Goal: Task Accomplishment & Management: Complete application form

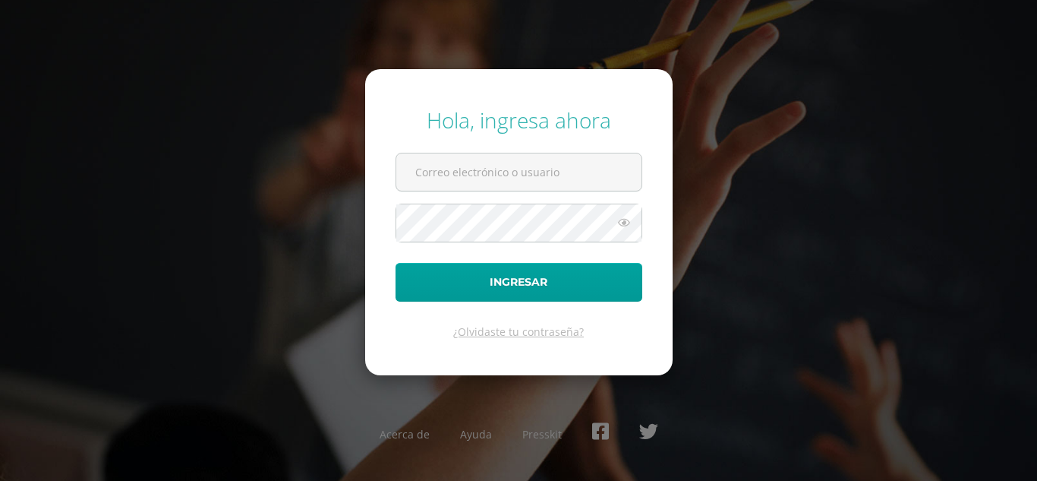
type input "[EMAIL_ADDRESS][DOMAIN_NAME]"
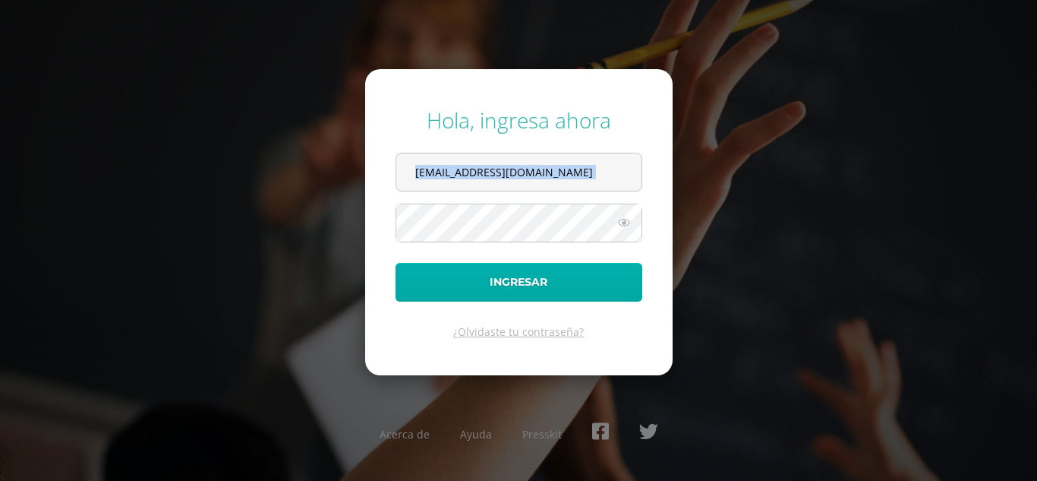
drag, startPoint x: 0, startPoint y: 0, endPoint x: 494, endPoint y: 284, distance: 569.4
click at [494, 284] on div "Hola, ingresa ahora glendipanjoj24@maiagt.org Ingresar ¿Olvidaste tu contraseña…" at bounding box center [518, 239] width 979 height 293
click at [494, 284] on button "Ingresar" at bounding box center [519, 282] width 247 height 39
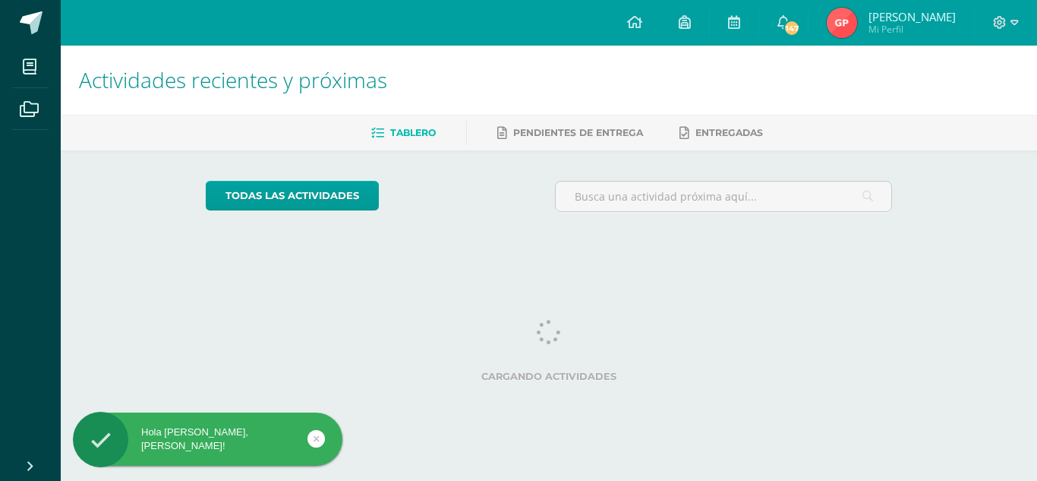
click at [857, 26] on img at bounding box center [842, 23] width 30 height 30
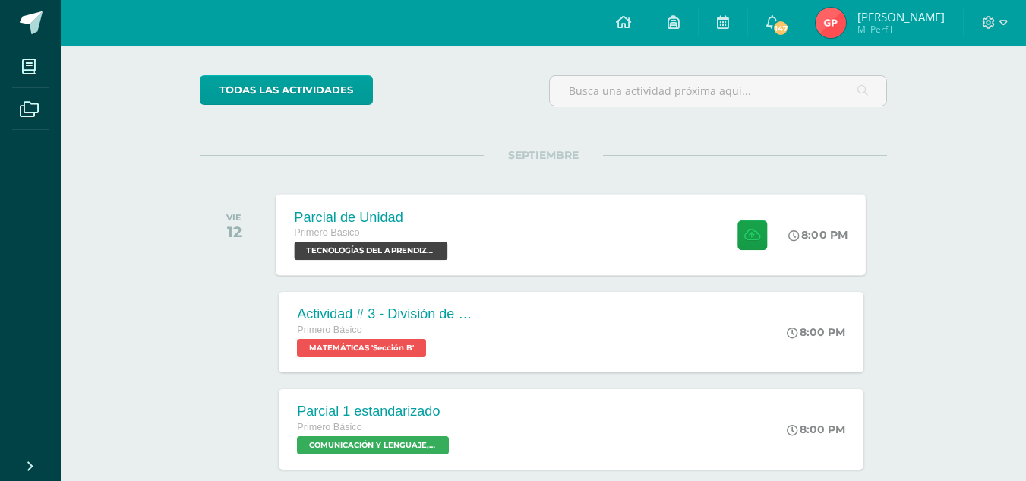
scroll to position [109, 0]
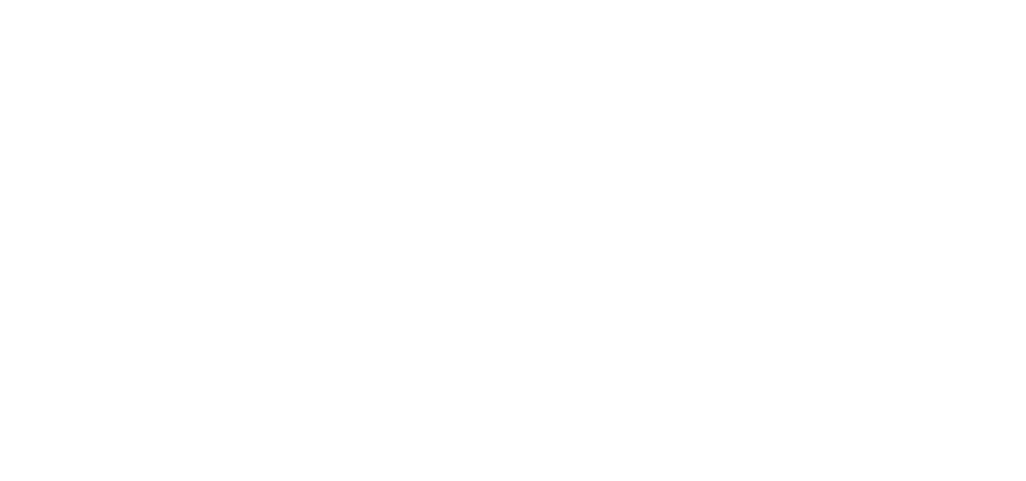
click at [0, 0] on html at bounding box center [0, 0] width 0 height 0
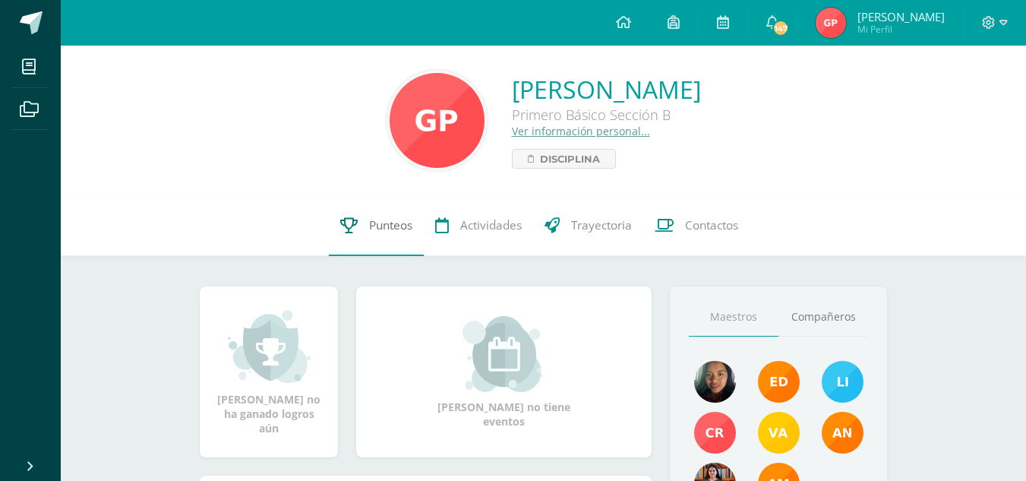
click at [400, 228] on span "Punteos" at bounding box center [390, 225] width 43 height 16
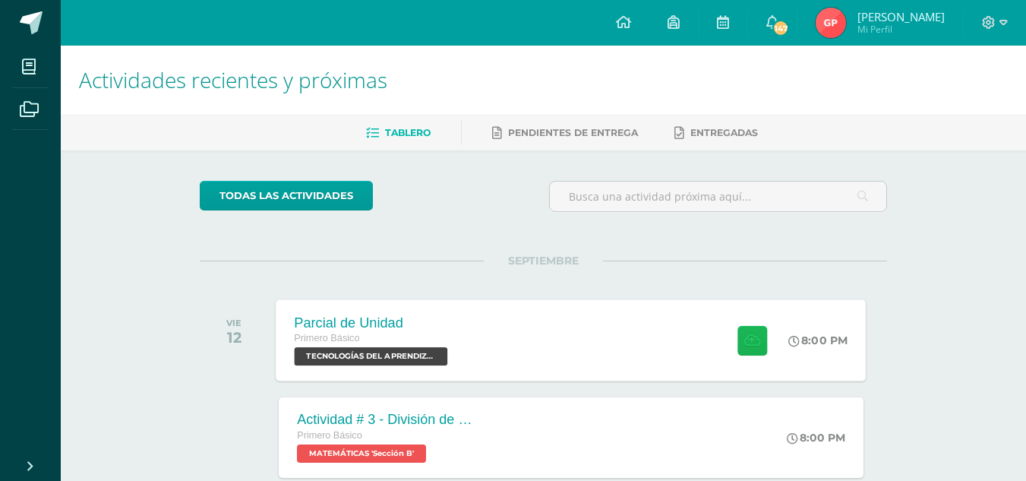
click at [738, 339] on button at bounding box center [752, 340] width 30 height 30
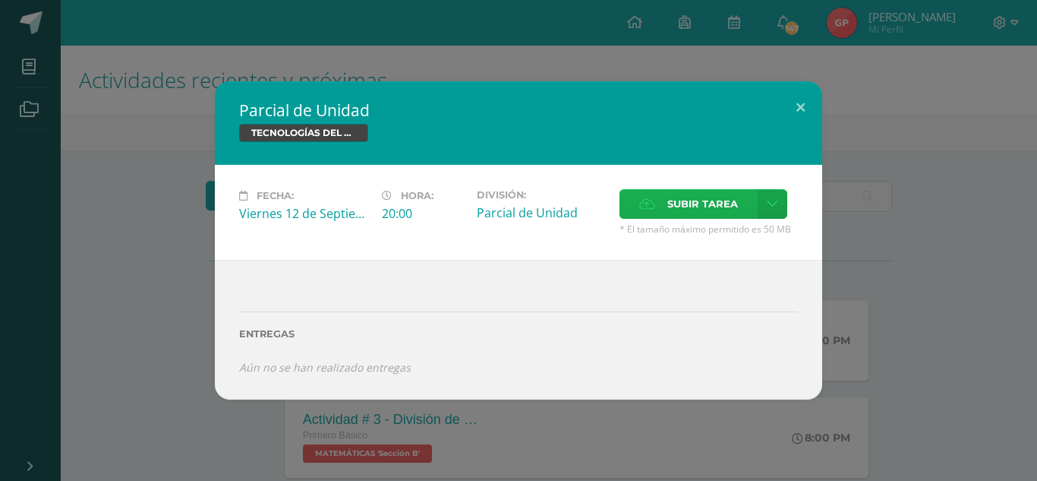
click at [719, 213] on span "Subir tarea" at bounding box center [702, 204] width 71 height 28
click at [0, 0] on input "Subir tarea" at bounding box center [0, 0] width 0 height 0
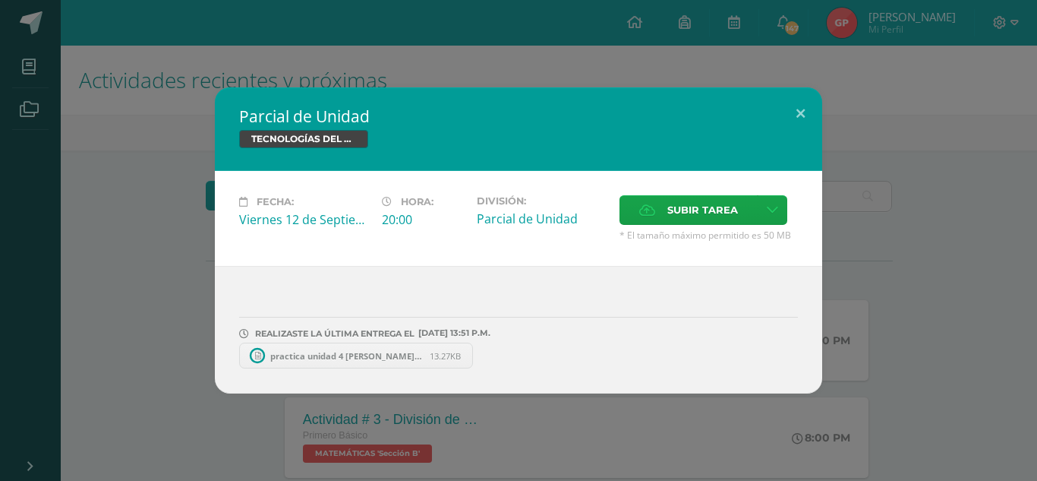
click at [374, 348] on link "practica unidad 4 glendi panjoj.docx 13.27KB" at bounding box center [356, 355] width 234 height 26
click at [412, 344] on link "practica unidad 4 glendi panjoj.docx 13.27KB" at bounding box center [363, 355] width 249 height 26
click at [477, 352] on icon at bounding box center [474, 355] width 7 height 11
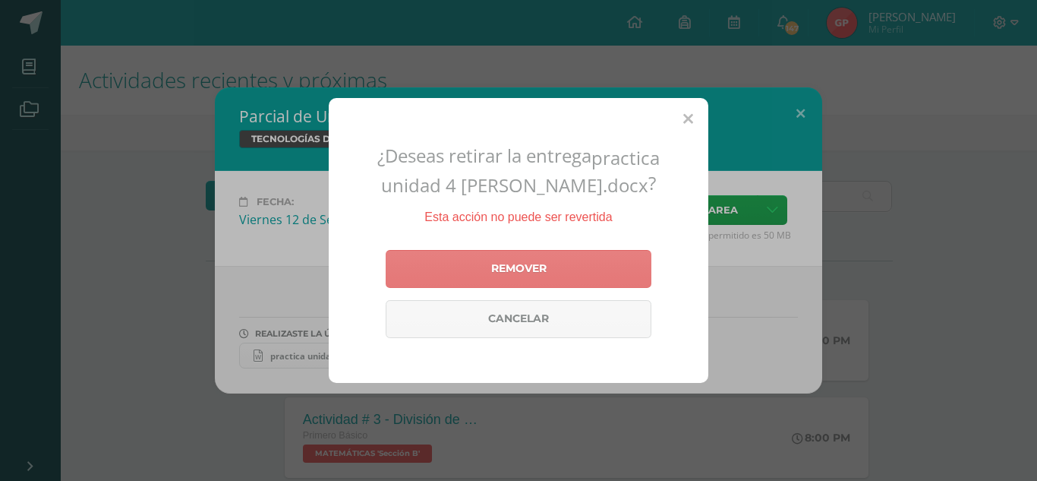
click at [544, 273] on link "Remover" at bounding box center [519, 269] width 266 height 38
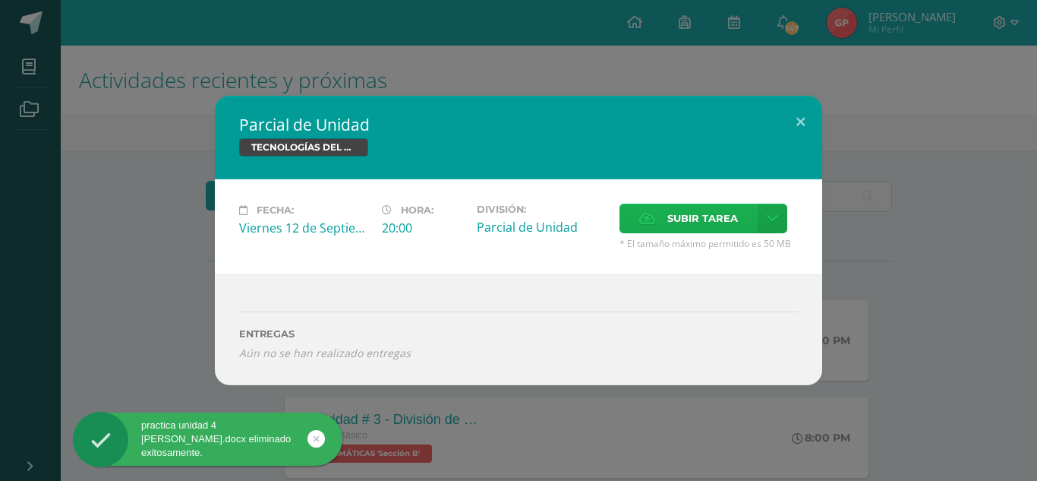
click at [703, 212] on span "Subir tarea" at bounding box center [702, 218] width 71 height 28
click at [0, 0] on input "Subir tarea" at bounding box center [0, 0] width 0 height 0
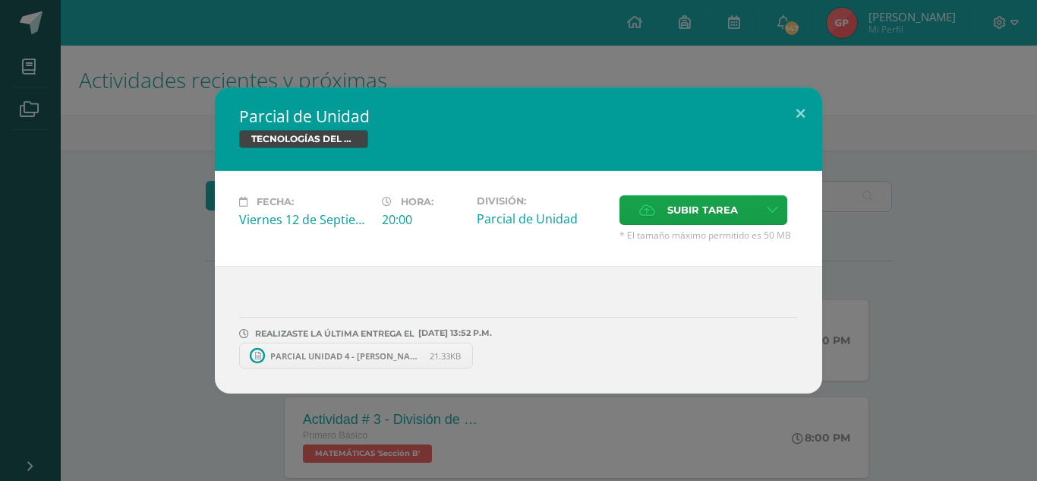
click at [382, 357] on span "PARCIAL UNIDAD 4 - GLENDI PANJOJ.docx" at bounding box center [346, 355] width 167 height 11
click at [797, 111] on button at bounding box center [800, 113] width 43 height 52
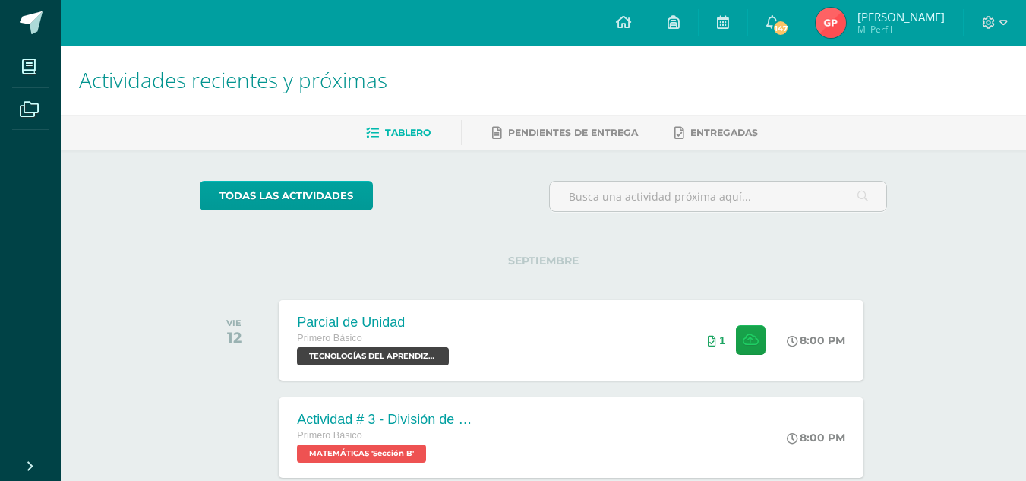
click at [835, 31] on img at bounding box center [830, 23] width 30 height 30
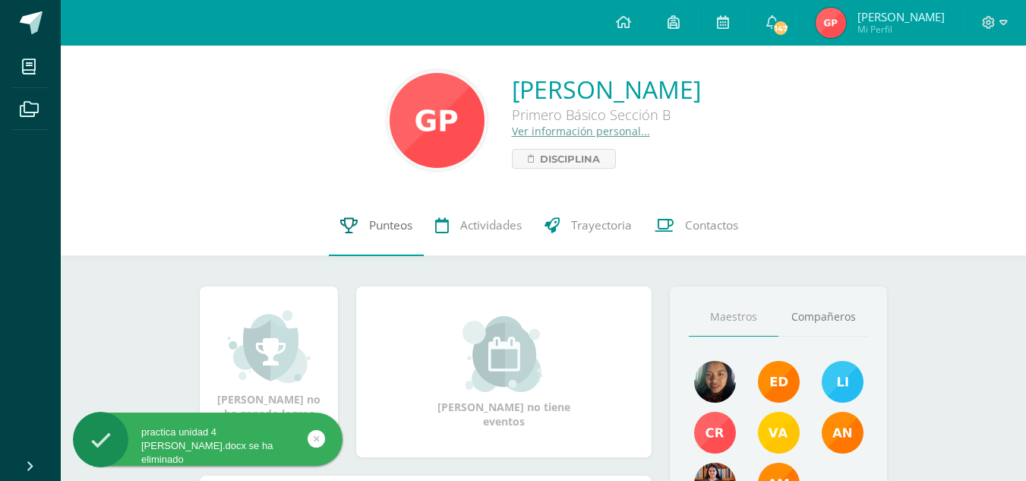
click at [371, 224] on span "Punteos" at bounding box center [390, 225] width 43 height 16
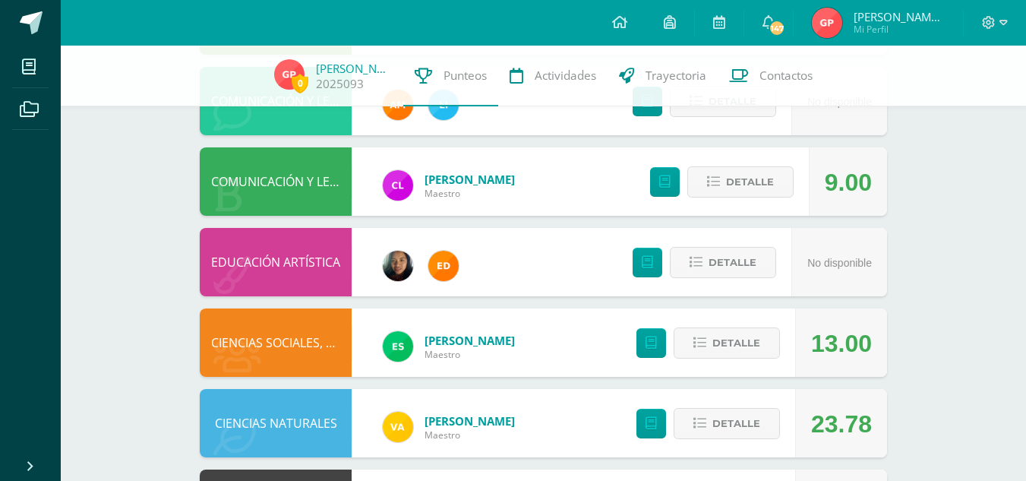
scroll to position [335, 0]
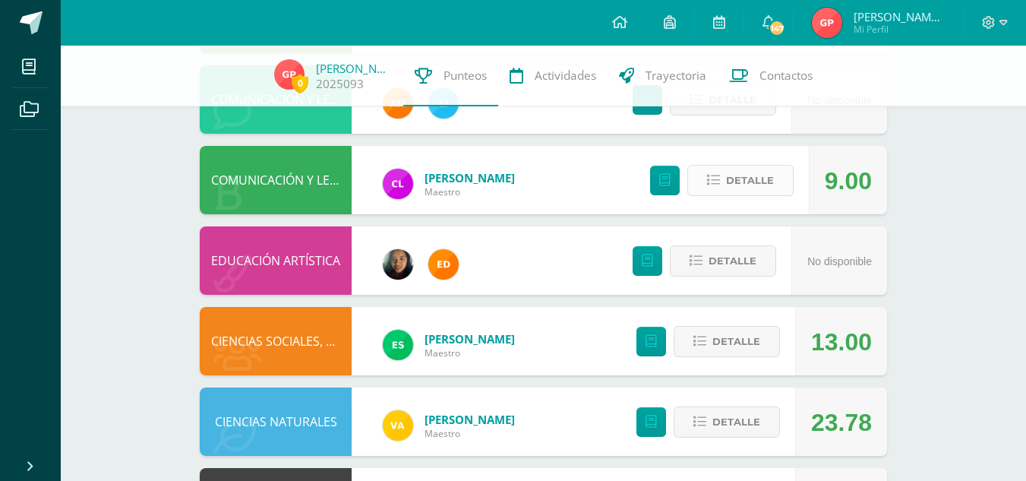
click at [763, 182] on span "Detalle" at bounding box center [750, 180] width 48 height 28
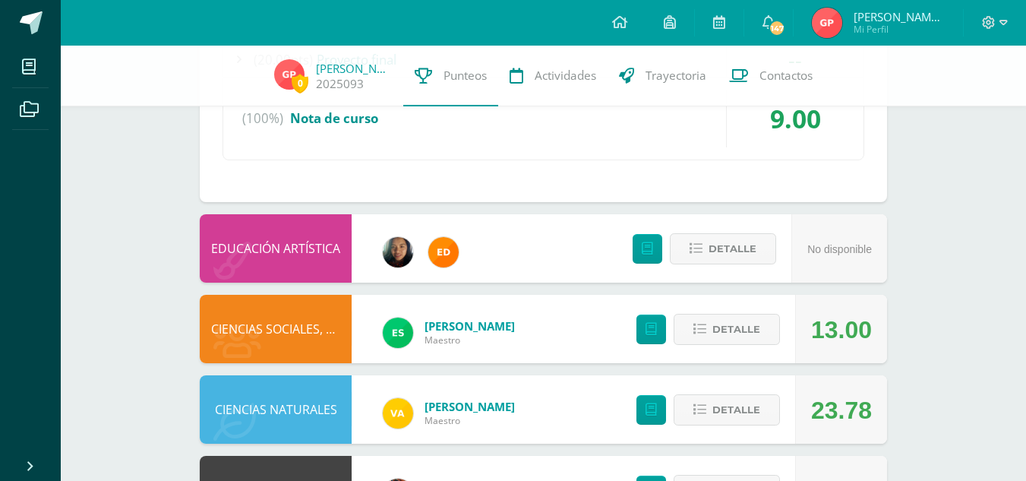
scroll to position [735, 0]
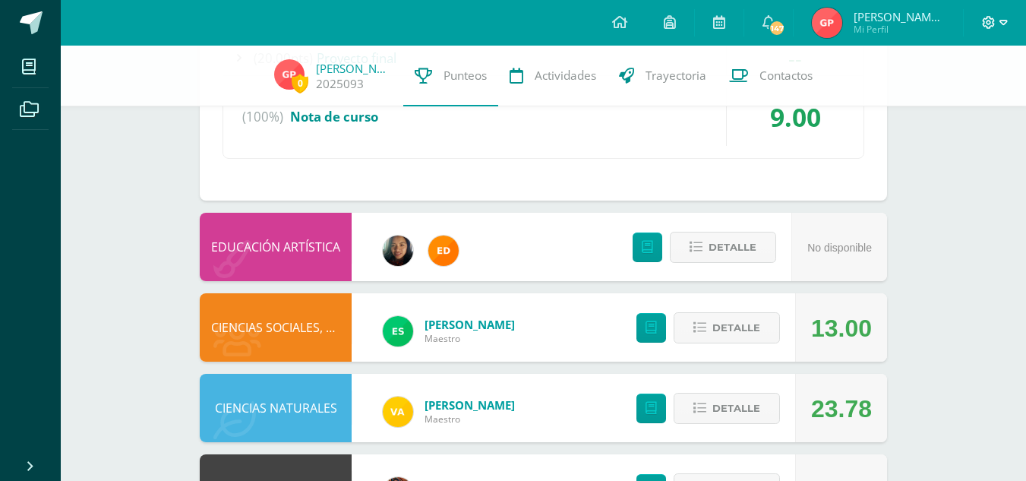
click at [1003, 30] on span at bounding box center [995, 22] width 26 height 17
click at [940, 99] on span "Cerrar sesión" at bounding box center [955, 103] width 68 height 14
